Goal: Use online tool/utility: Utilize a website feature to perform a specific function

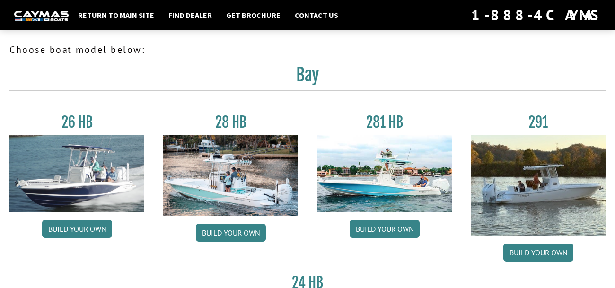
click at [384, 27] on div "Return to main site Find Dealer Get Brochure Contact Us 1-888-4CAYMAS" at bounding box center [307, 15] width 615 height 30
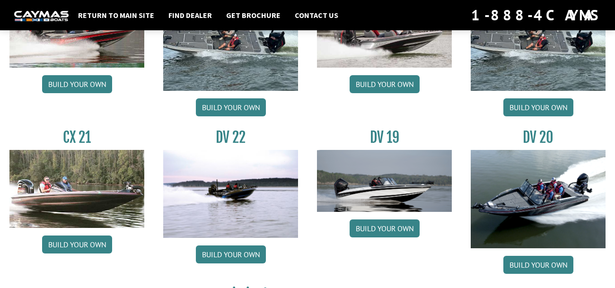
click at [397, 50] on img at bounding box center [384, 29] width 135 height 78
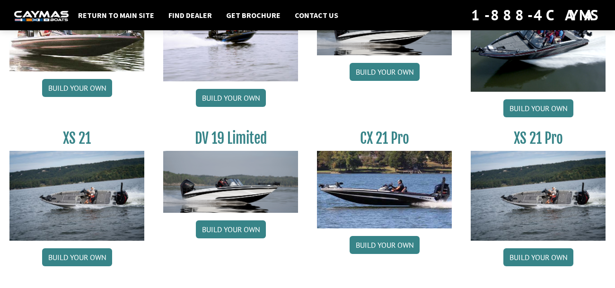
scroll to position [1178, 0]
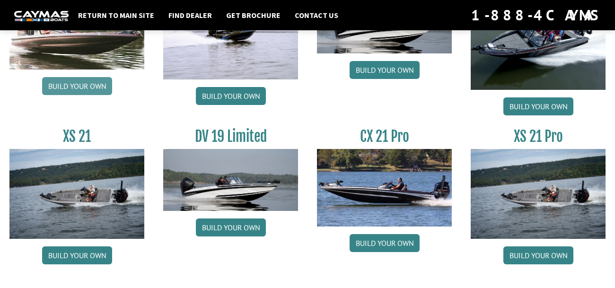
click at [101, 89] on link "Build your own" at bounding box center [77, 86] width 70 height 18
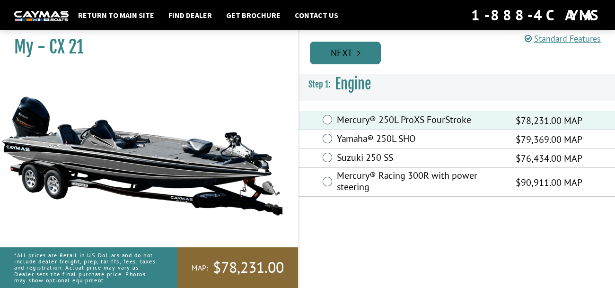
click at [341, 60] on link "Next" at bounding box center [345, 53] width 71 height 23
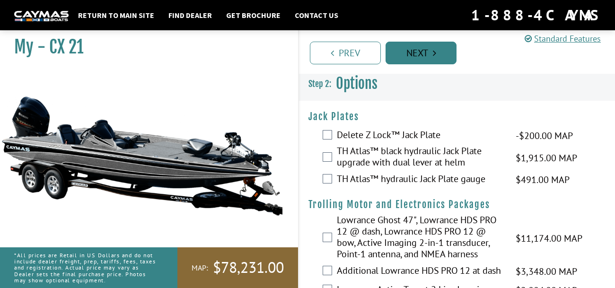
click at [406, 55] on link "Next" at bounding box center [421, 53] width 71 height 23
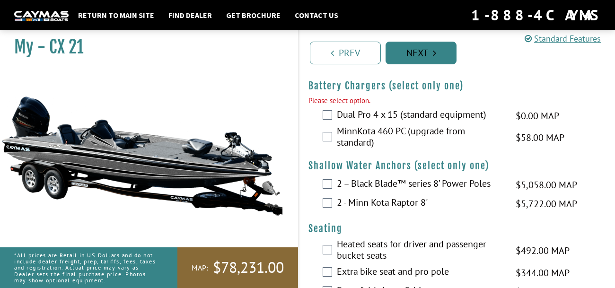
scroll to position [529, 0]
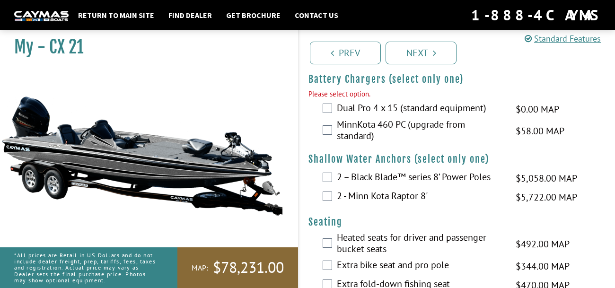
click at [356, 132] on label "MinnKota 460 PC (upgrade from standard)" at bounding box center [420, 131] width 167 height 25
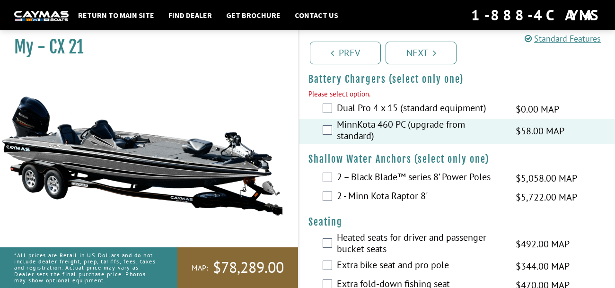
scroll to position [529, 0]
click at [414, 68] on div "Prev Next" at bounding box center [456, 49] width 317 height 50
click at [414, 56] on link "Next" at bounding box center [421, 53] width 71 height 23
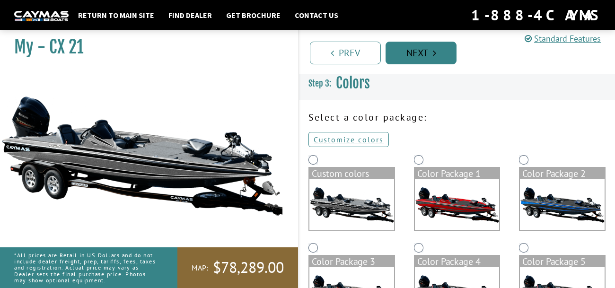
scroll to position [0, 0]
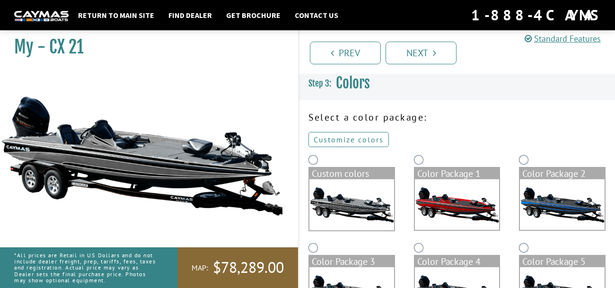
click at [343, 141] on link "Customize colors" at bounding box center [349, 139] width 80 height 15
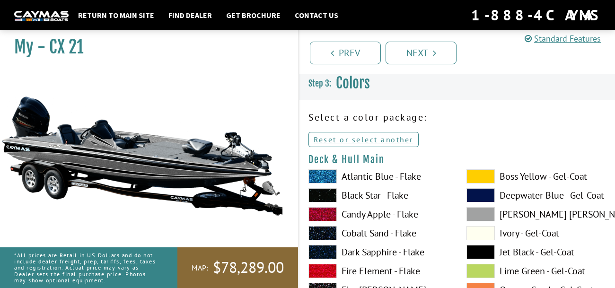
click at [488, 253] on span at bounding box center [481, 252] width 28 height 14
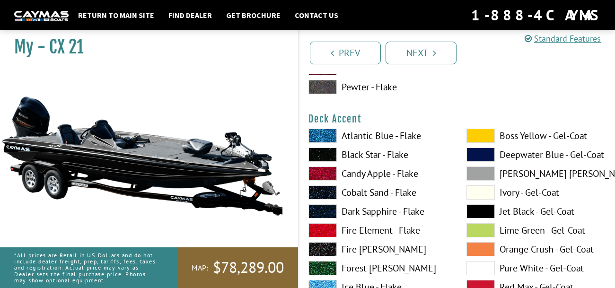
scroll to position [438, 0]
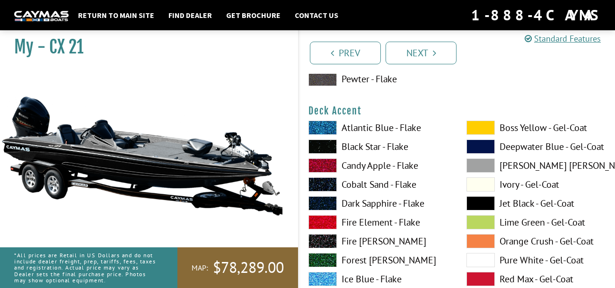
click at [357, 125] on label "Atlantic Blue - Flake" at bounding box center [378, 128] width 139 height 14
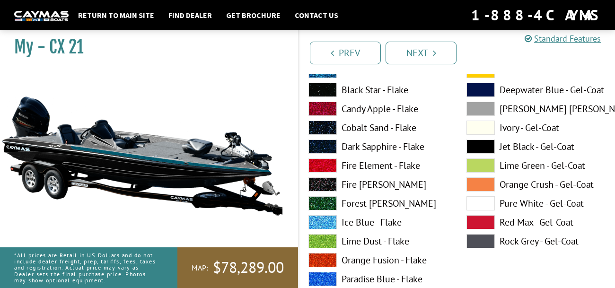
scroll to position [496, 0]
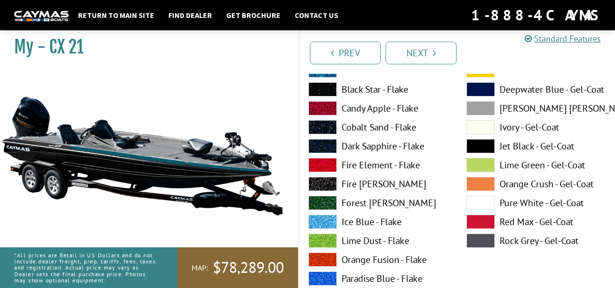
click at [347, 107] on label "Candy Apple - Flake" at bounding box center [378, 108] width 139 height 14
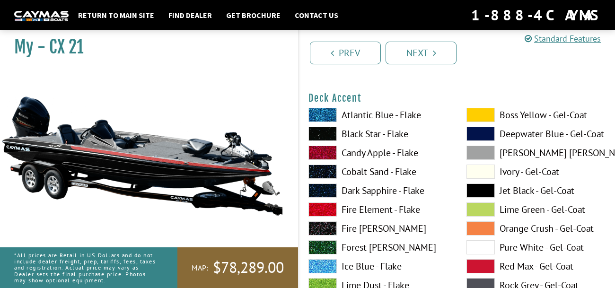
scroll to position [443, 0]
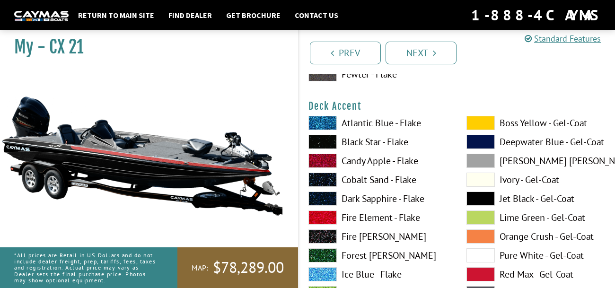
click at [473, 257] on span at bounding box center [481, 256] width 28 height 14
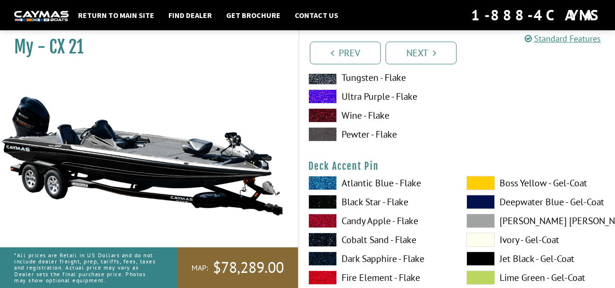
scroll to position [775, 0]
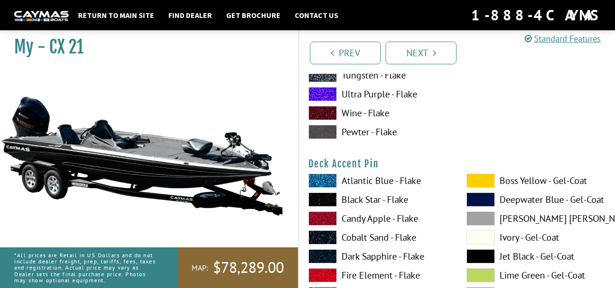
click at [390, 184] on label "Atlantic Blue - Flake" at bounding box center [378, 181] width 139 height 14
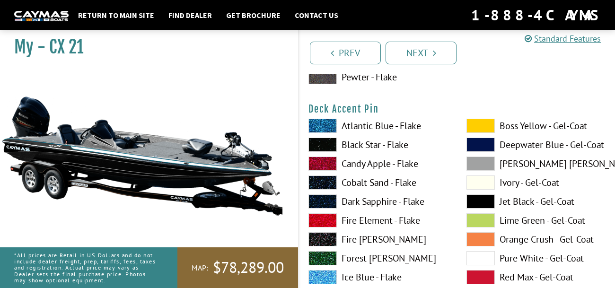
scroll to position [832, 0]
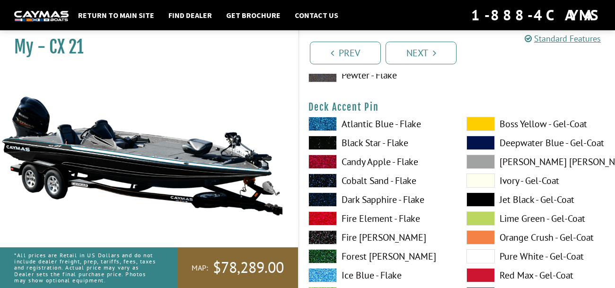
click at [316, 260] on span at bounding box center [323, 257] width 28 height 14
click at [324, 272] on span at bounding box center [323, 275] width 28 height 14
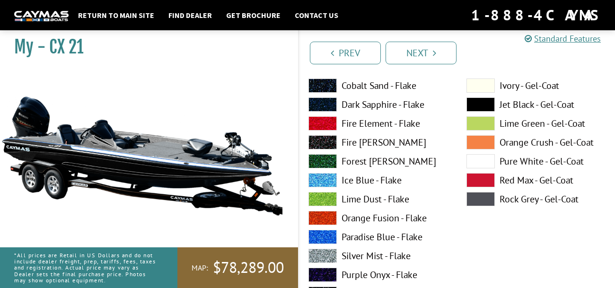
scroll to position [929, 0]
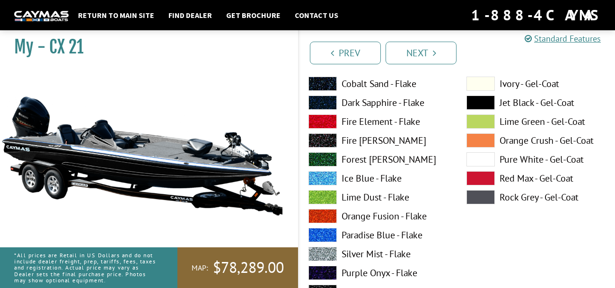
click at [325, 237] on span at bounding box center [323, 235] width 28 height 14
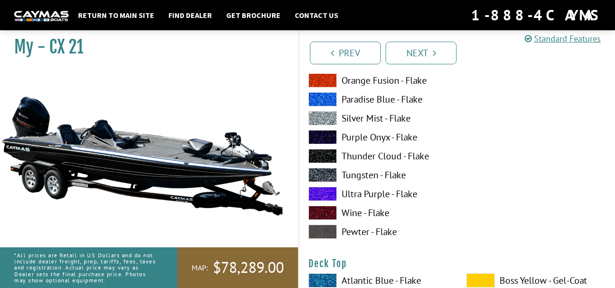
scroll to position [1067, 0]
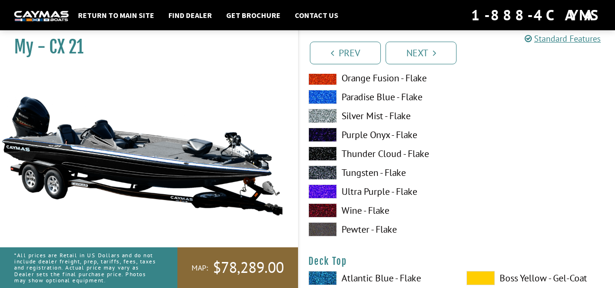
click at [321, 228] on span at bounding box center [323, 230] width 28 height 14
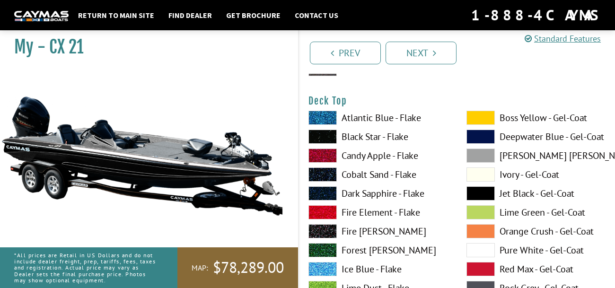
scroll to position [1230, 0]
